Goal: Information Seeking & Learning: Learn about a topic

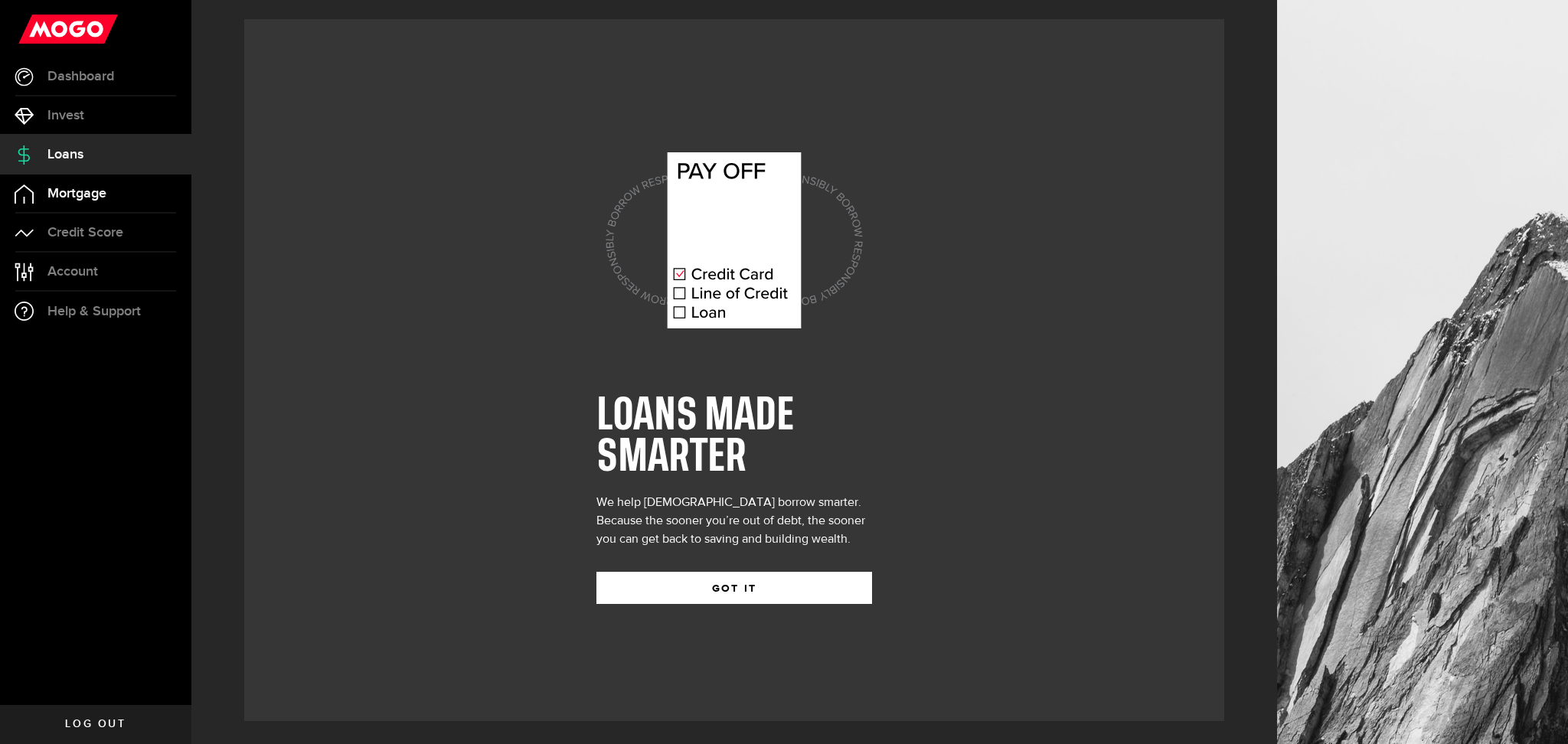
click at [79, 211] on link "Mortgage" at bounding box center [95, 193] width 191 height 38
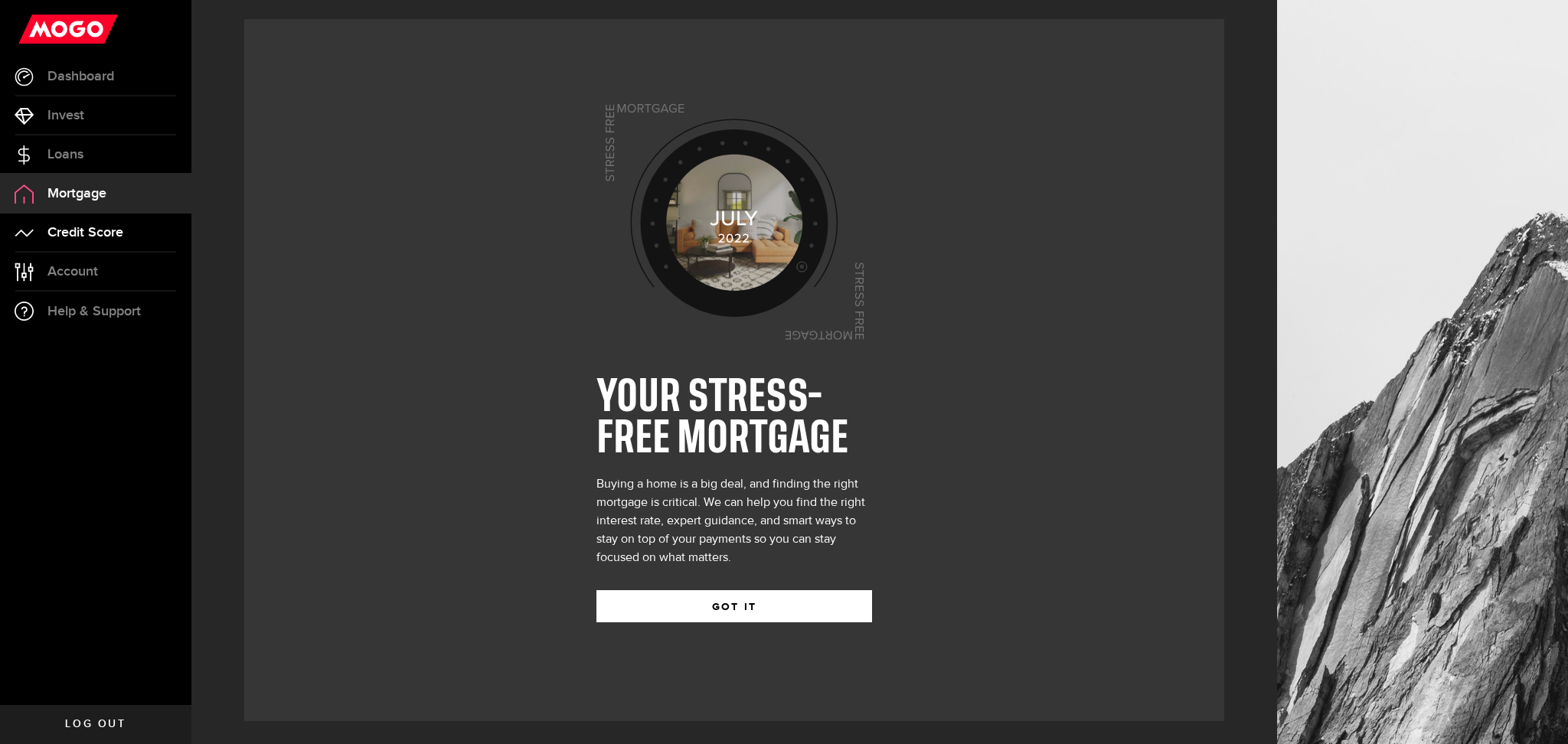
click at [108, 237] on span "Credit Score" at bounding box center [85, 232] width 76 height 13
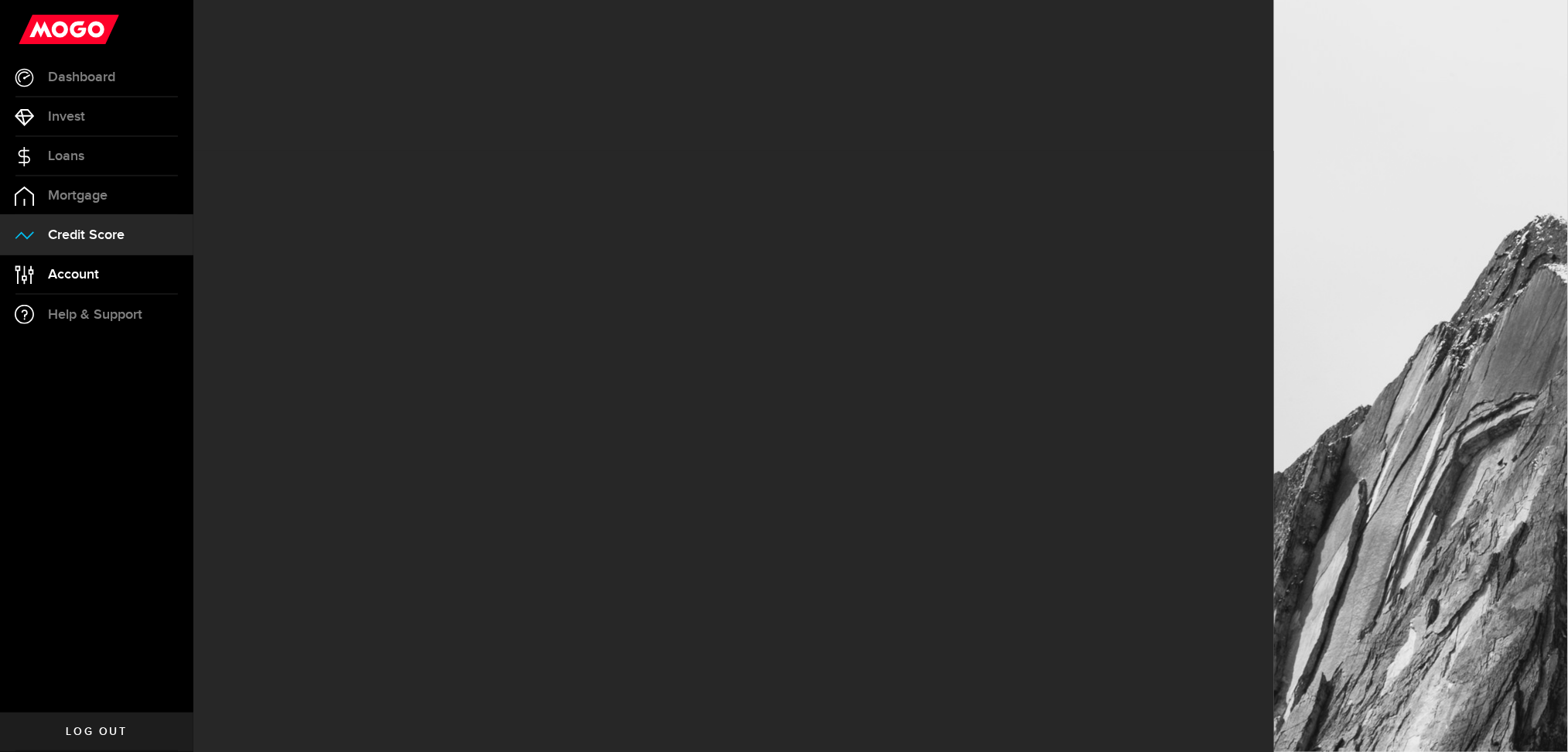
click at [102, 267] on link "Account Compte" at bounding box center [96, 274] width 193 height 39
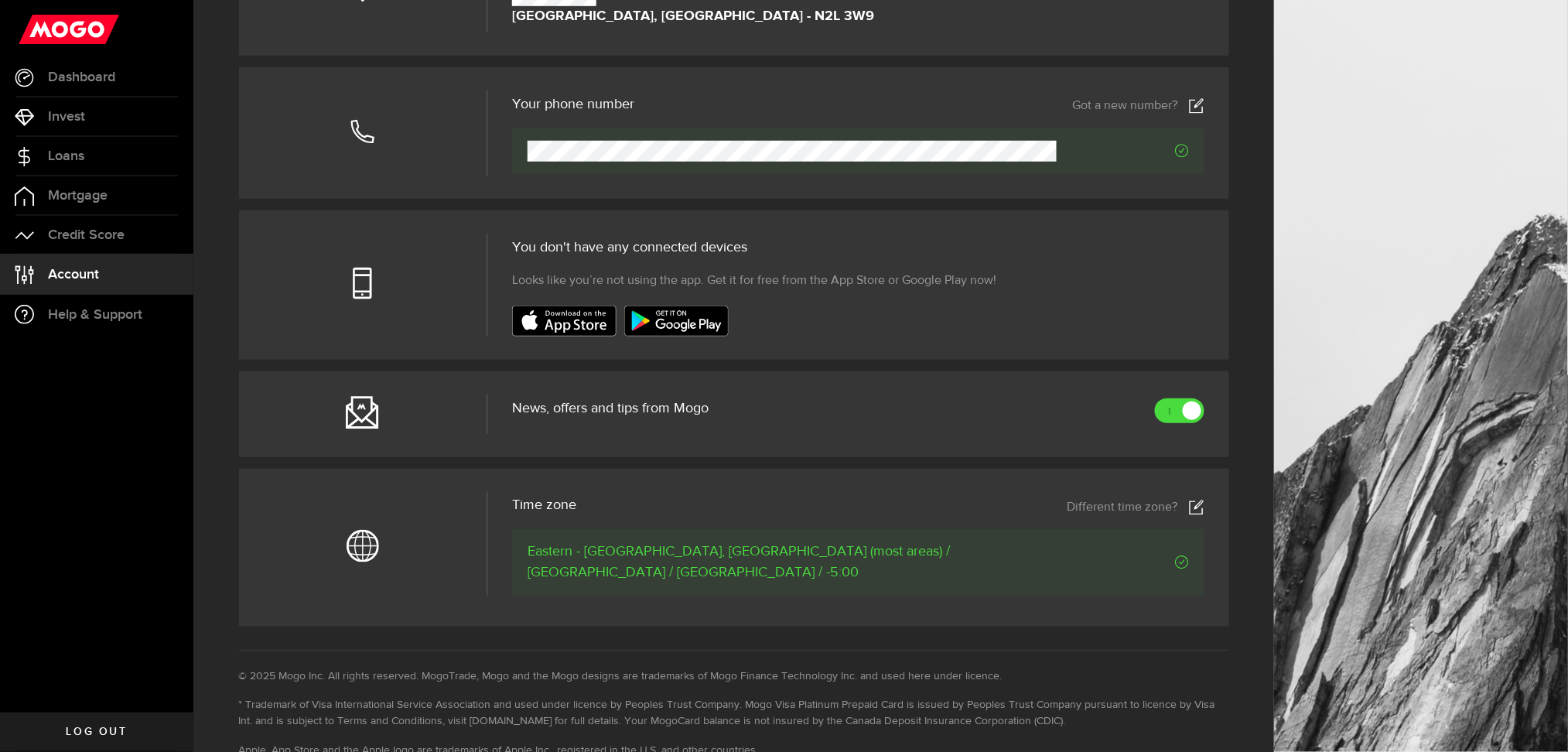
scroll to position [413, 0]
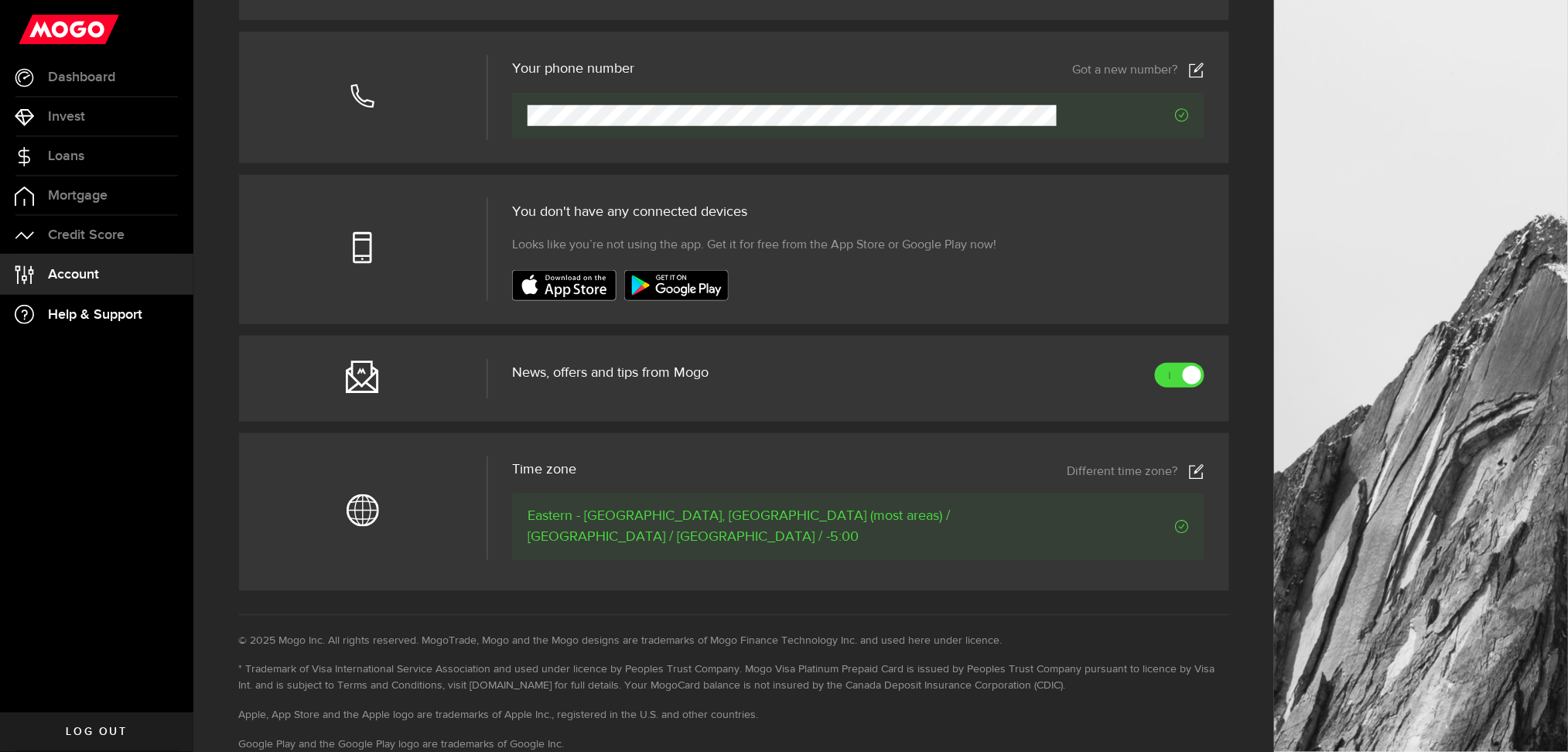
click at [102, 321] on span "Help & Support" at bounding box center [94, 314] width 94 height 13
click at [102, 272] on link "Account Compte" at bounding box center [96, 274] width 193 height 39
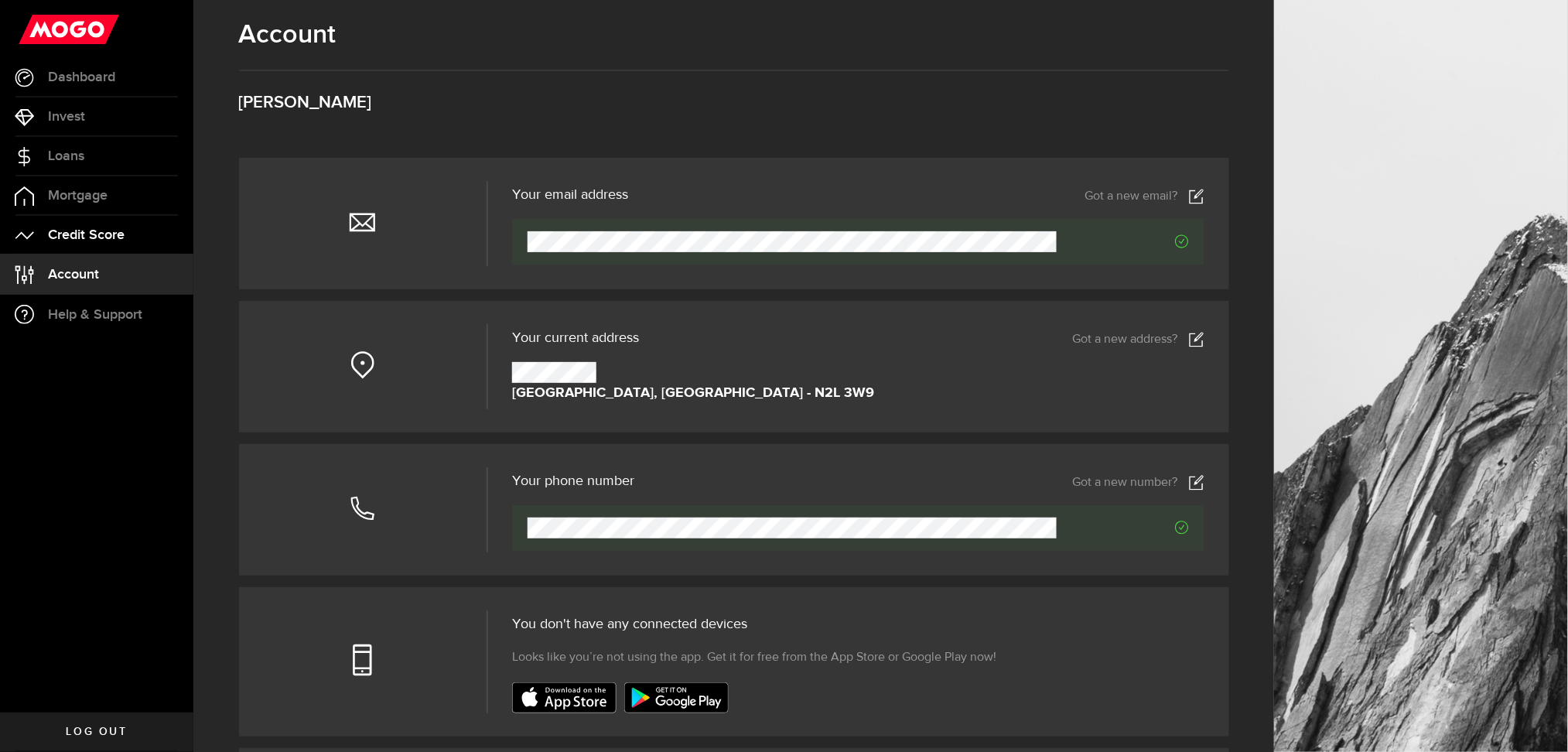
click at [101, 249] on link "Credit Score" at bounding box center [96, 235] width 193 height 39
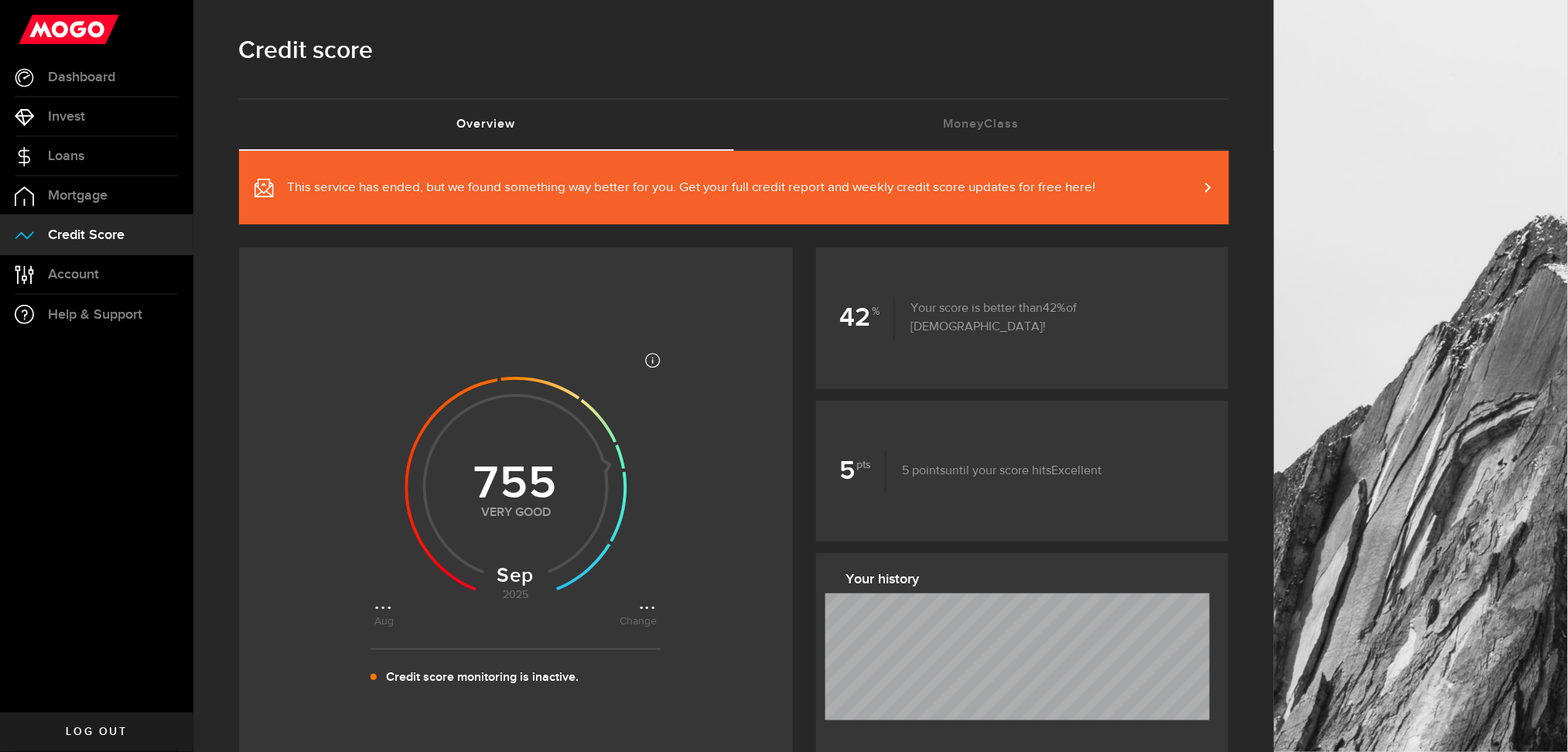
click at [905, 73] on div "Credit score" at bounding box center [734, 59] width 990 height 79
click at [114, 192] on link "Mortgage" at bounding box center [96, 195] width 193 height 39
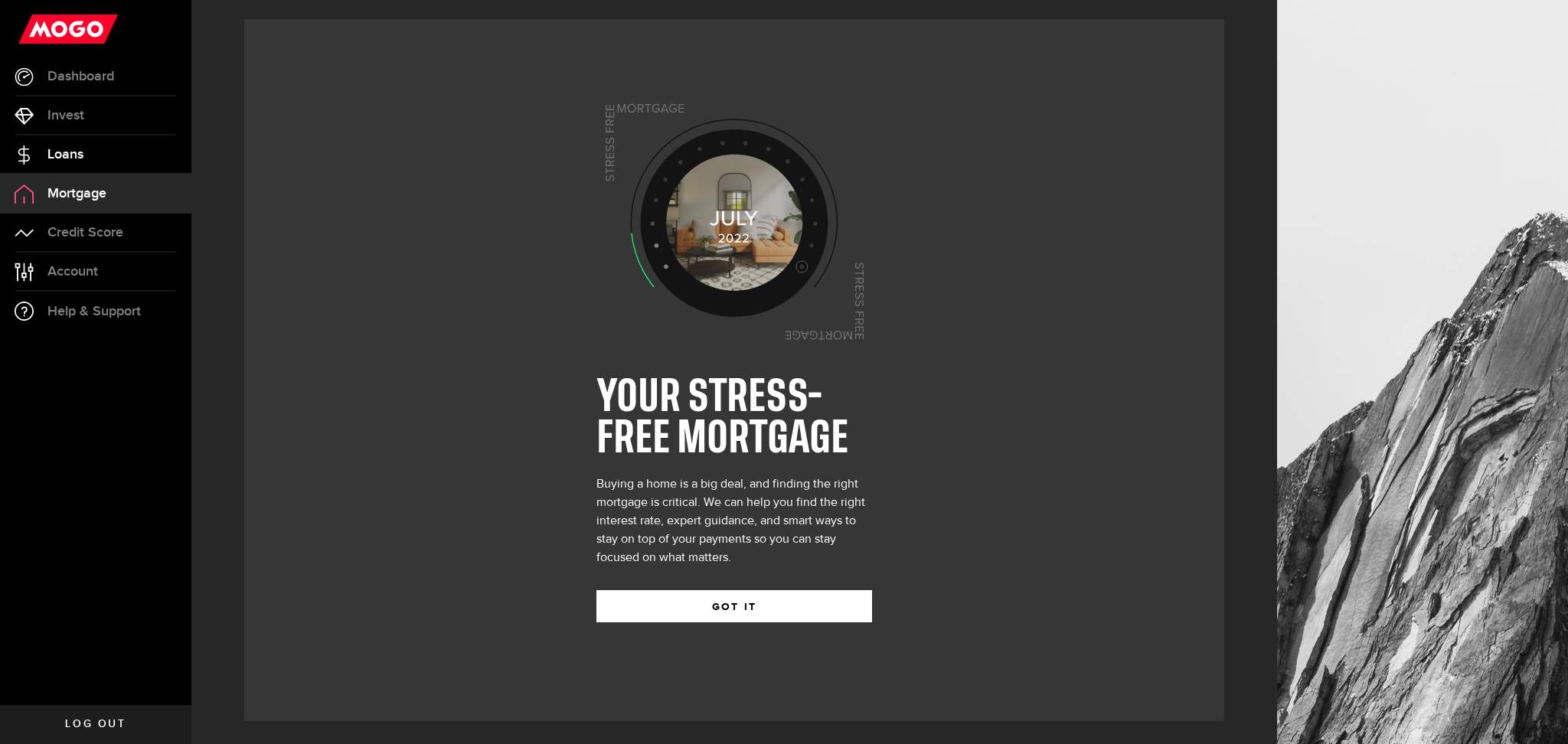
click at [84, 142] on link "Loans" at bounding box center [95, 154] width 191 height 38
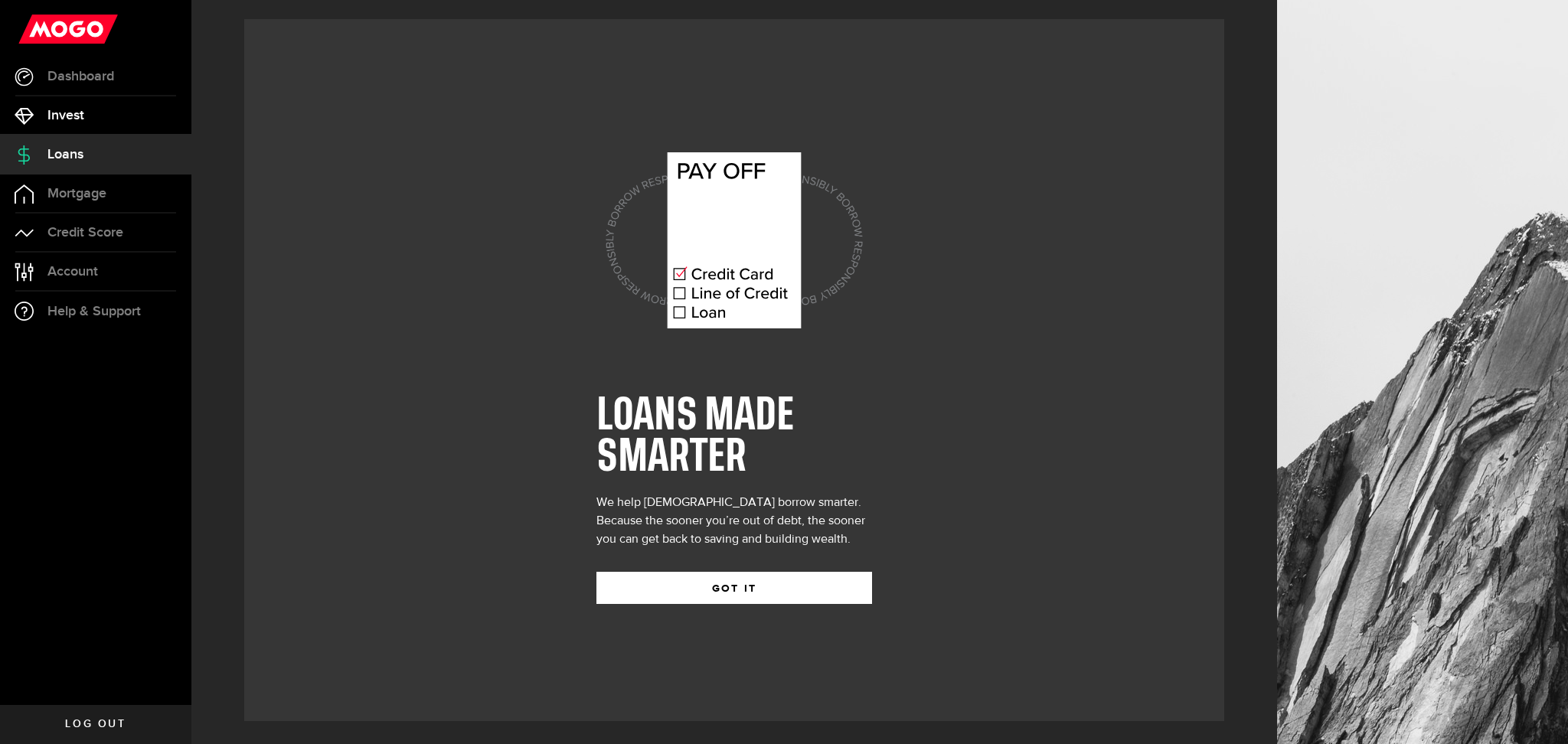
click at [81, 124] on link "Invest" at bounding box center [95, 115] width 191 height 38
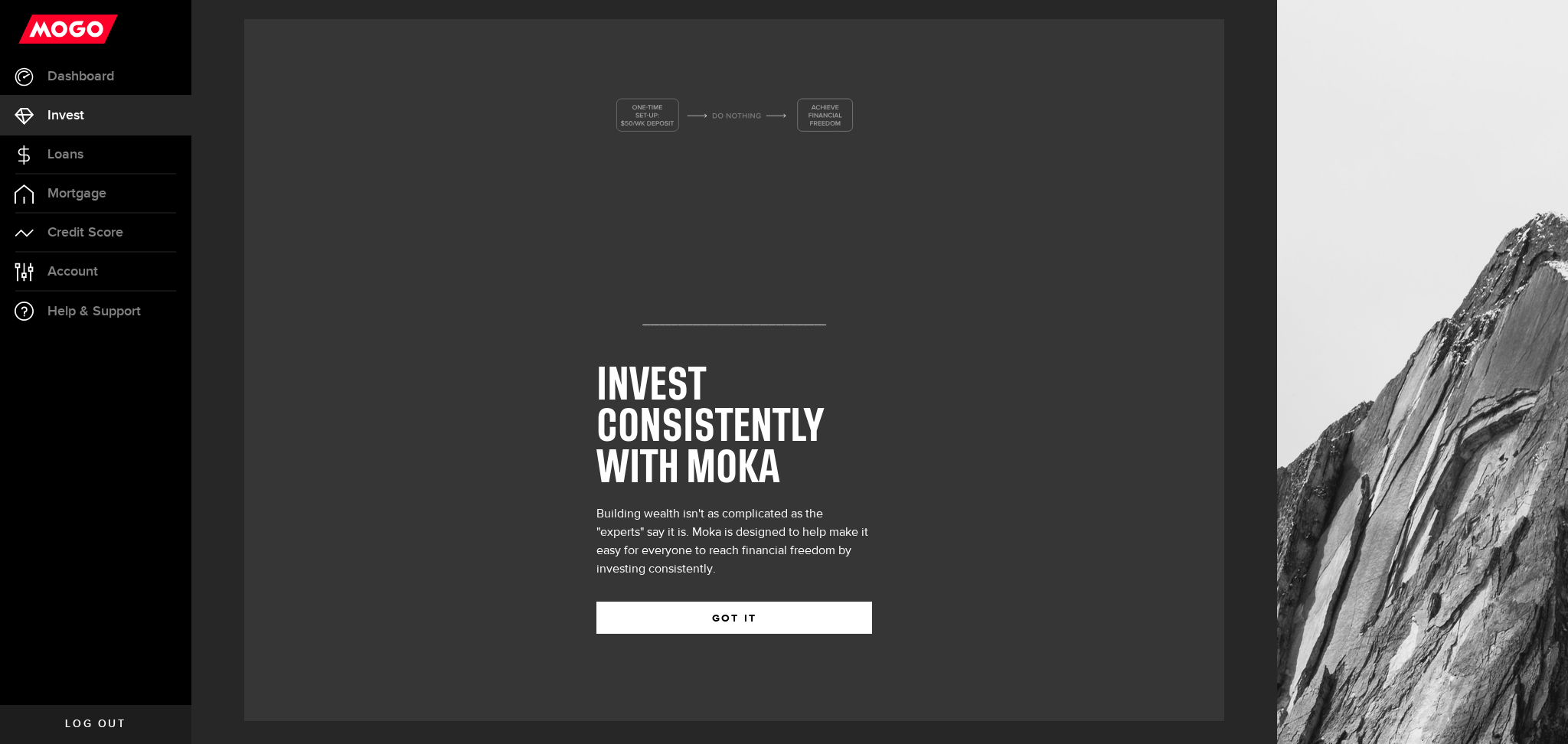
click at [85, 96] on link "Invest" at bounding box center [95, 115] width 191 height 38
click at [85, 70] on span "Dashboard" at bounding box center [80, 76] width 67 height 13
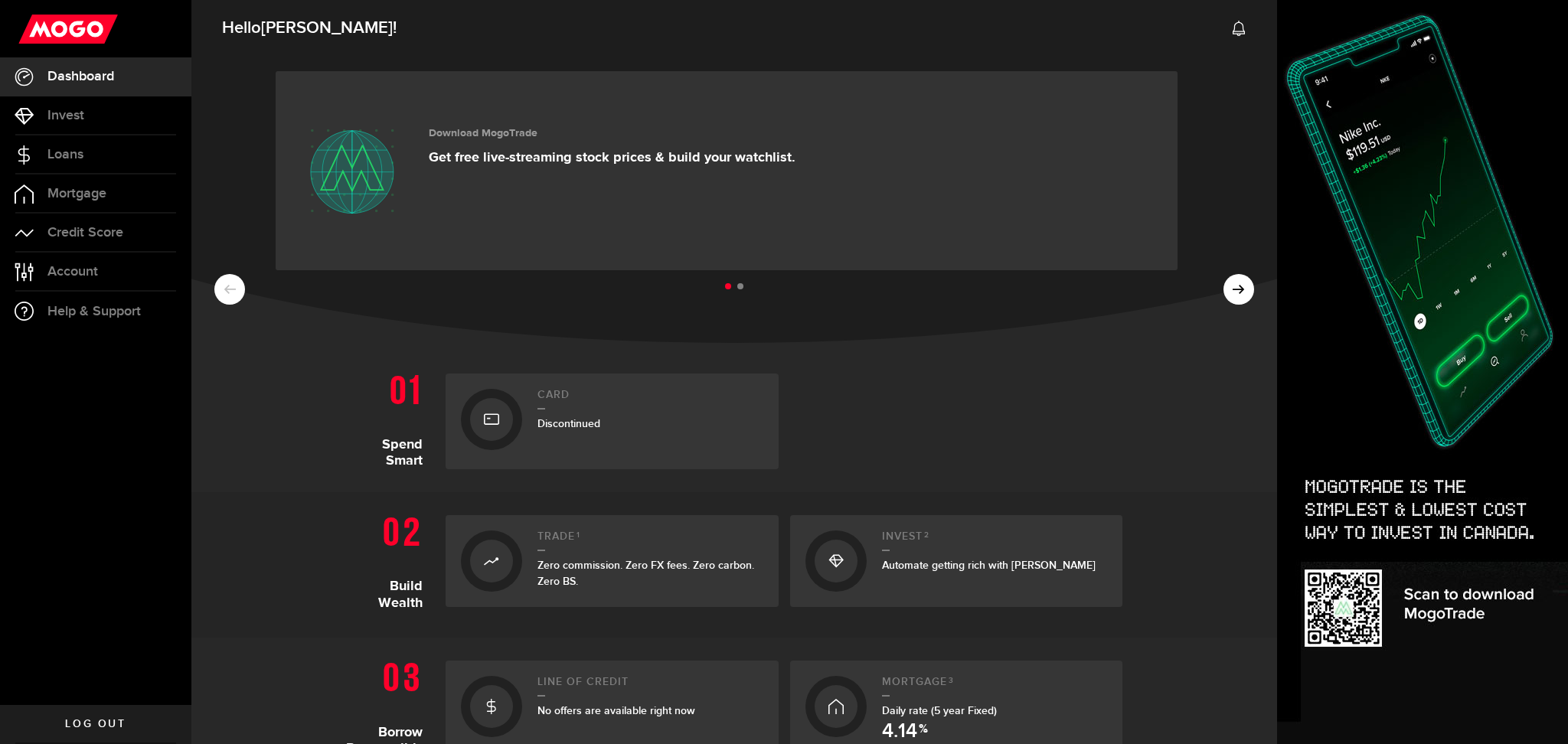
click at [738, 288] on li at bounding box center [740, 286] width 6 height 6
click at [667, 174] on div "$$$$ + a better world Invest consistently while making a positive impact." at bounding box center [589, 171] width 320 height 107
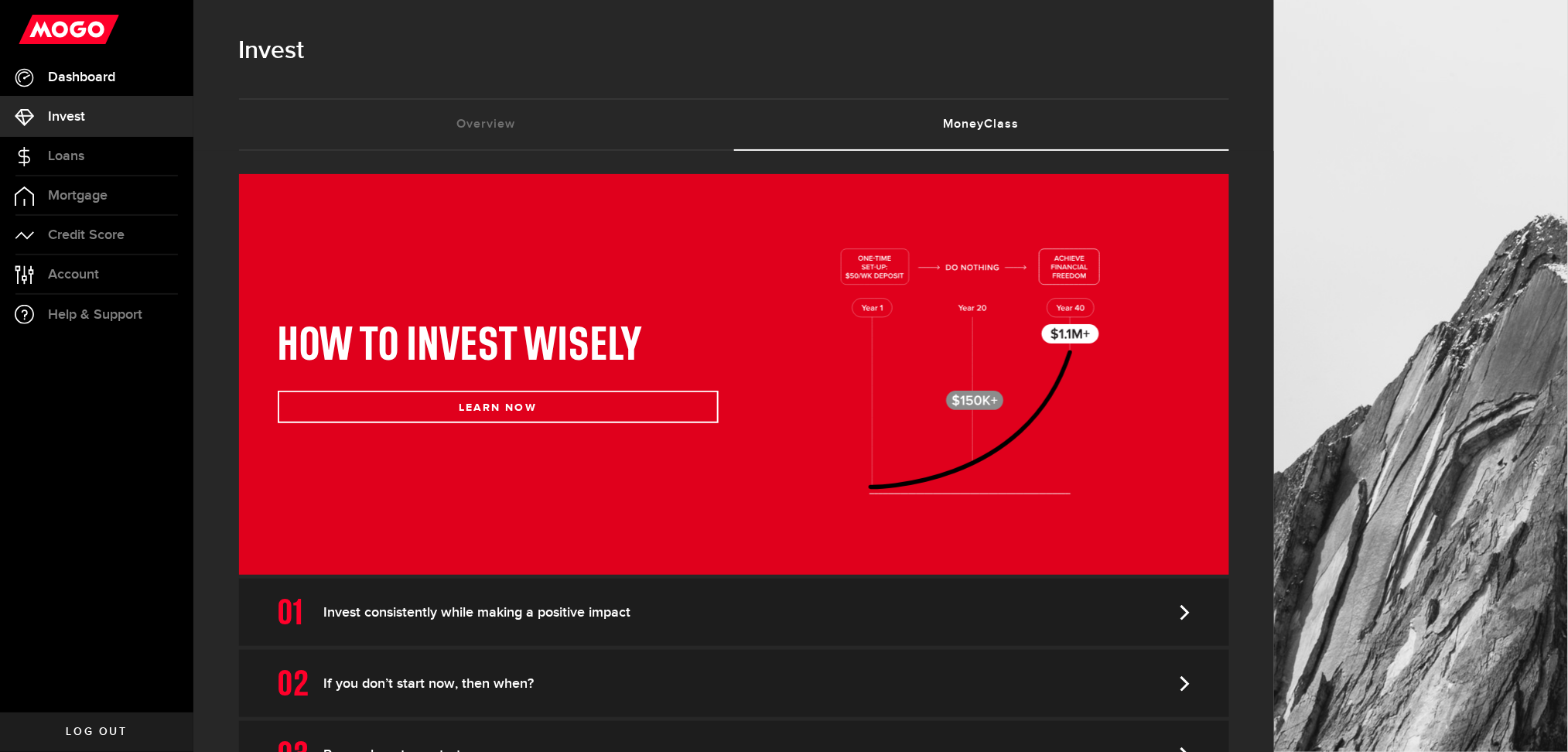
click at [96, 63] on link "Dashboard" at bounding box center [96, 77] width 193 height 39
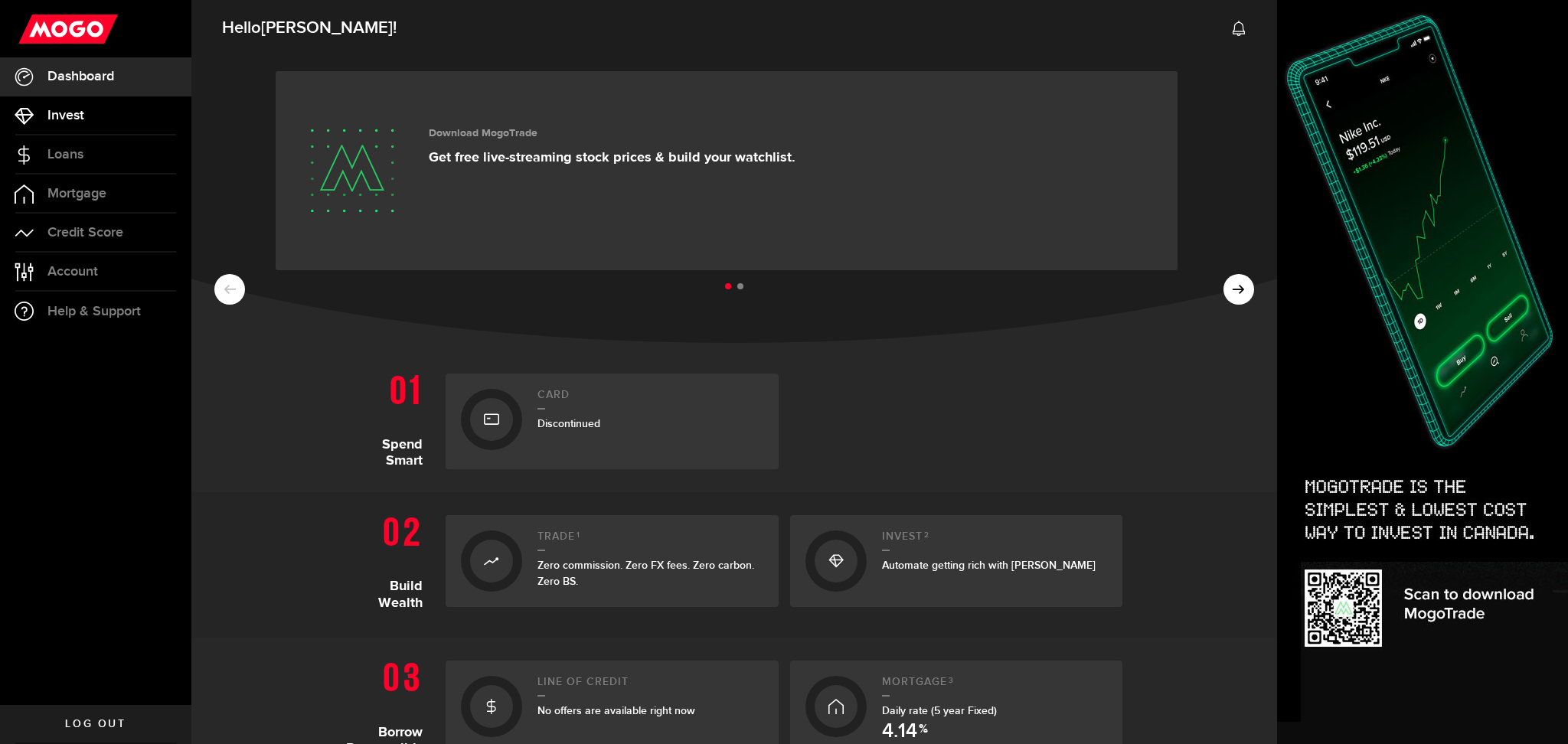
click at [56, 116] on span "Invest" at bounding box center [65, 115] width 36 height 13
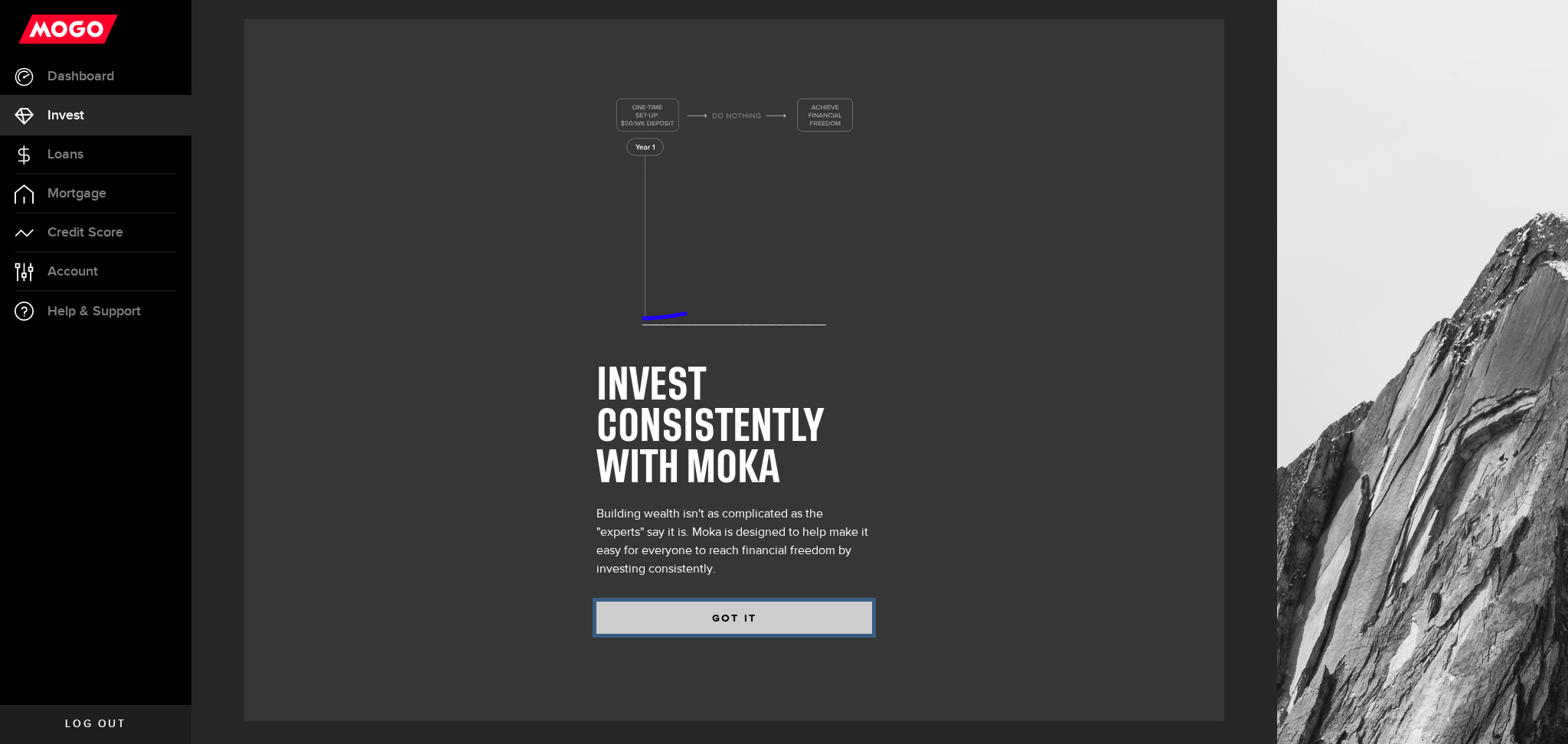
click at [748, 610] on button "GOT IT" at bounding box center [734, 618] width 276 height 32
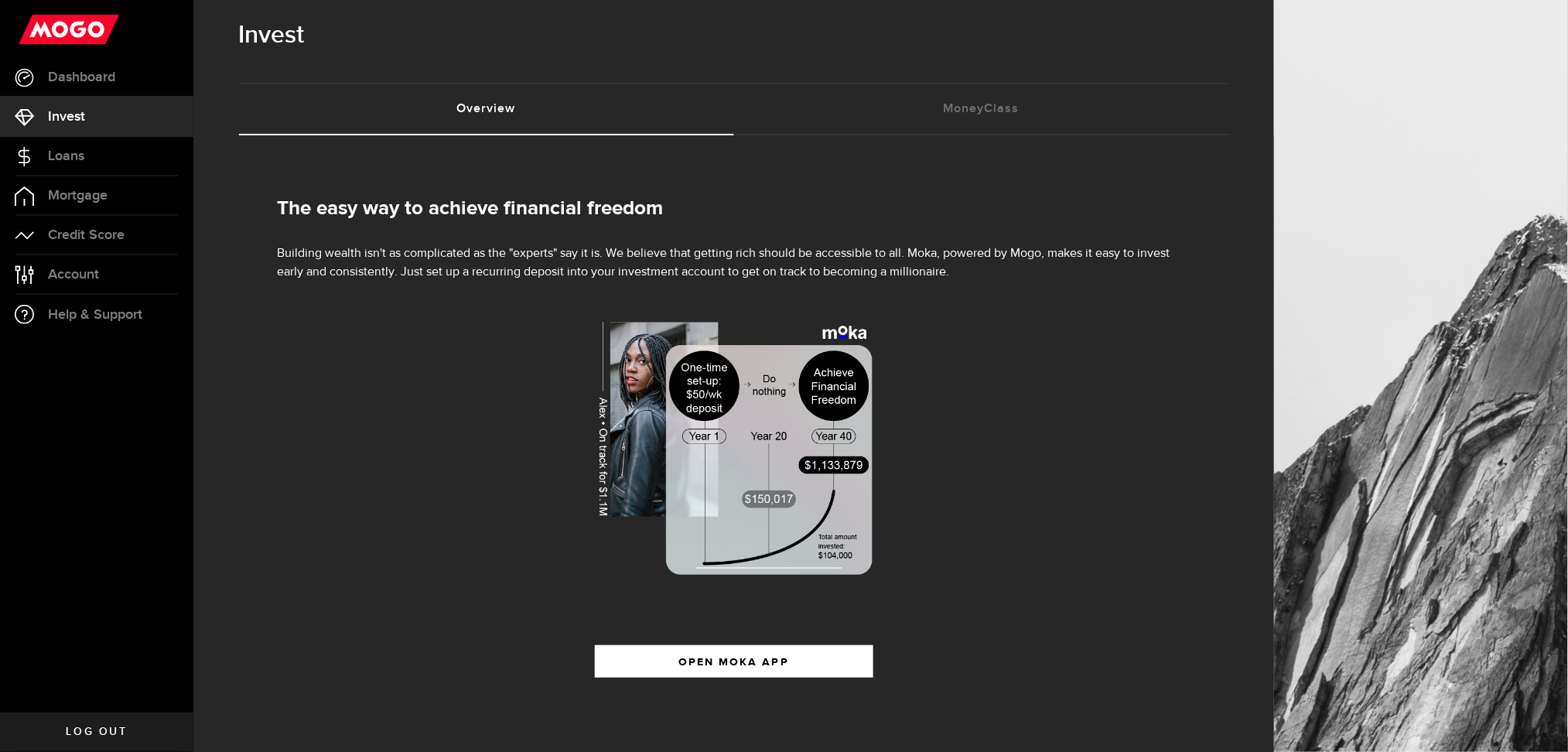
scroll to position [23, 0]
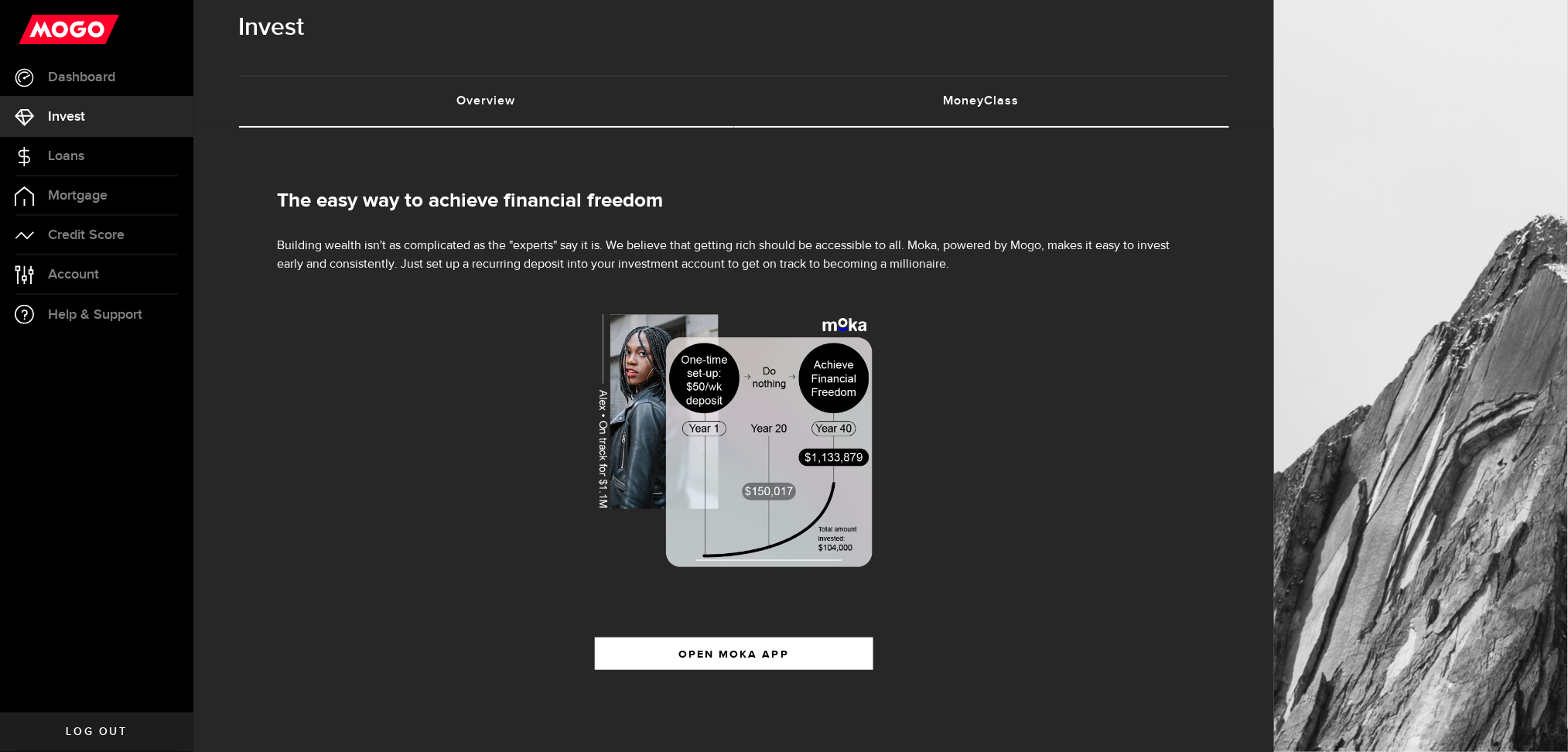
click at [1018, 99] on link "MoneyClass (requires attention)" at bounding box center [982, 101] width 495 height 49
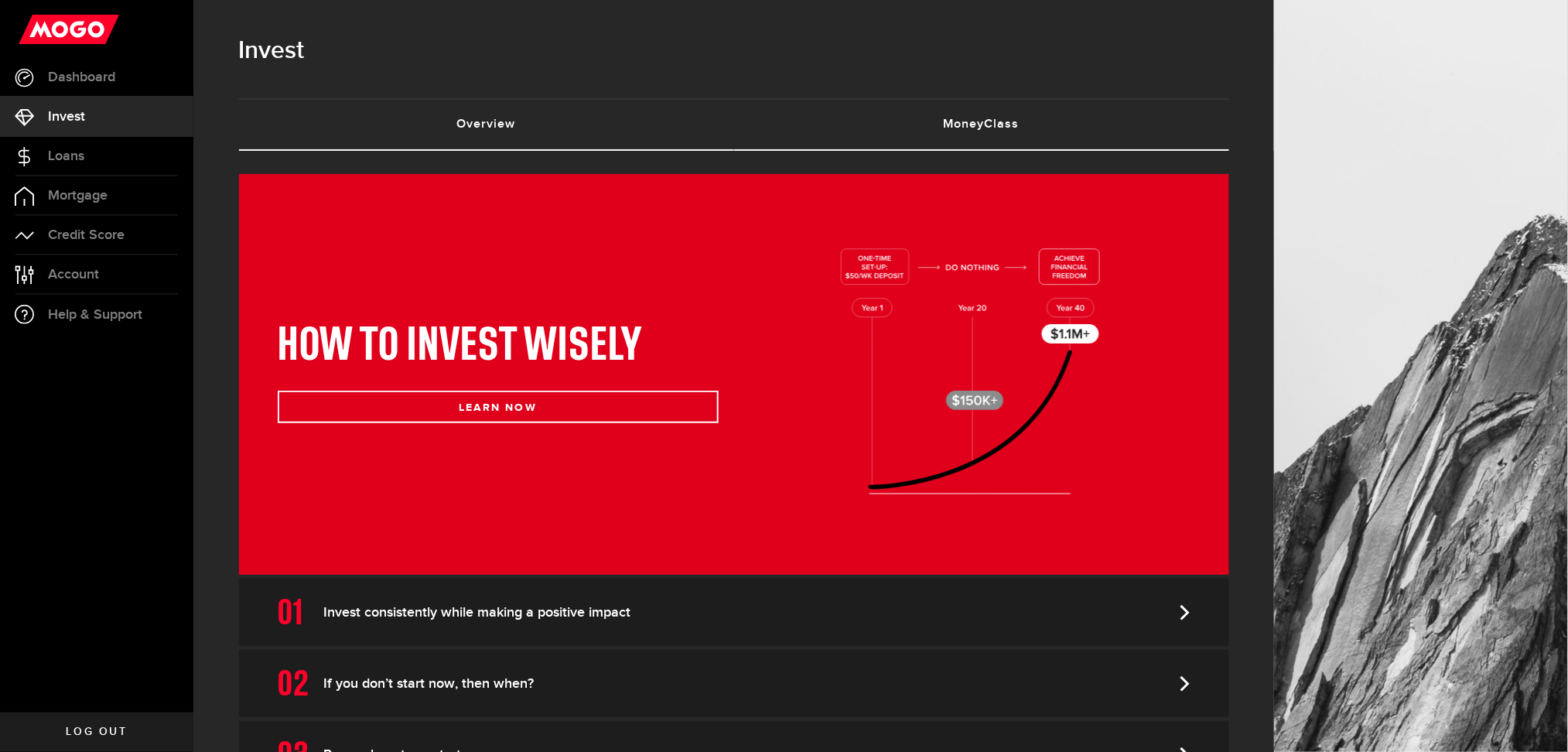
click at [616, 138] on link "Overview (requires attention)" at bounding box center [486, 124] width 495 height 49
